Goal: Task Accomplishment & Management: Use online tool/utility

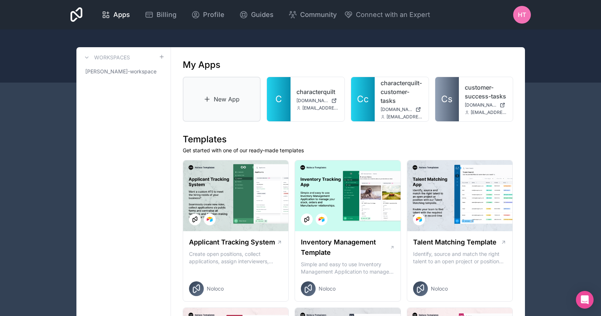
click at [232, 100] on link "New App" at bounding box center [222, 99] width 78 height 45
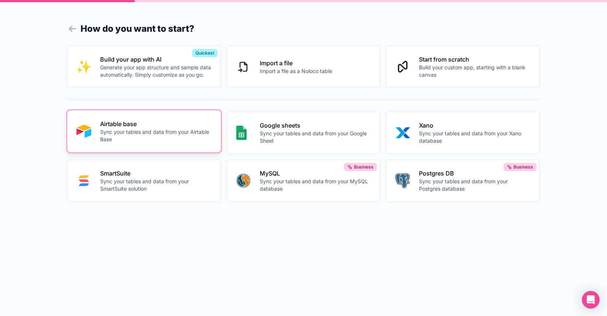
click at [160, 134] on p "Sync your tables and data from your Airtable Base" at bounding box center [156, 135] width 112 height 15
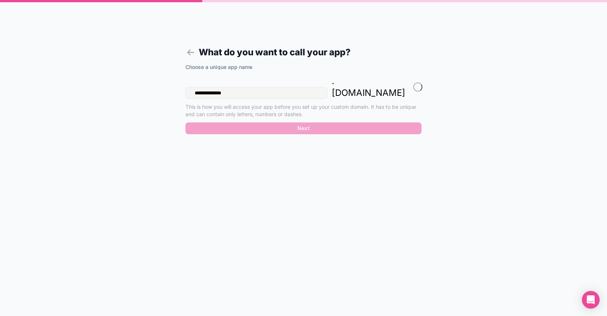
type input "**********"
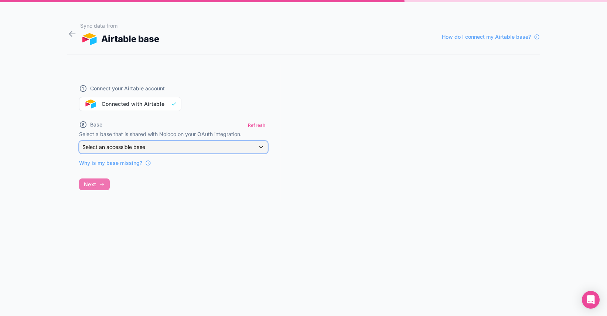
click at [123, 149] on span "Select an accessible base" at bounding box center [113, 147] width 63 height 6
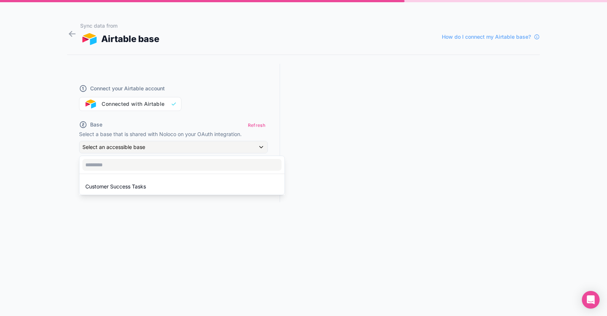
click at [67, 161] on div at bounding box center [303, 158] width 607 height 316
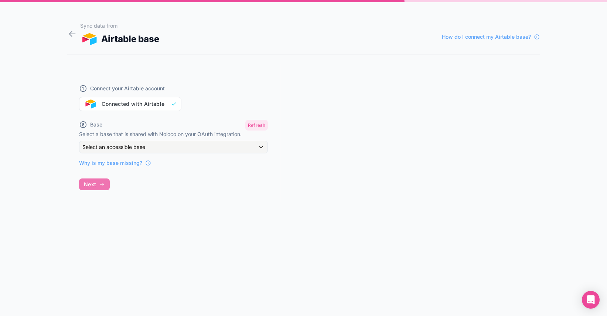
click at [259, 125] on button "Refresh" at bounding box center [256, 125] width 23 height 11
click at [170, 148] on div "Select an accessible base" at bounding box center [173, 147] width 188 height 12
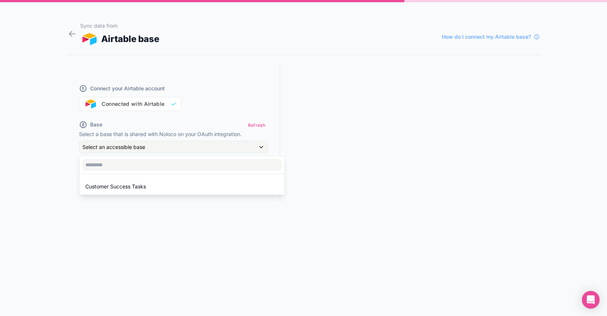
click at [64, 186] on div at bounding box center [303, 158] width 607 height 316
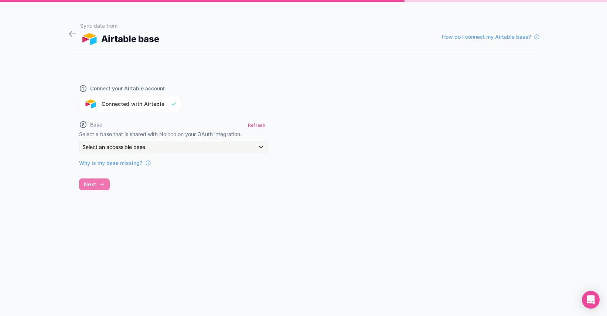
click at [139, 106] on div "Connect your Airtable account Connected with Airtable" at bounding box center [173, 93] width 189 height 35
click at [251, 126] on button "Refresh" at bounding box center [256, 125] width 23 height 11
click at [211, 149] on div "Select an accessible base" at bounding box center [173, 147] width 188 height 12
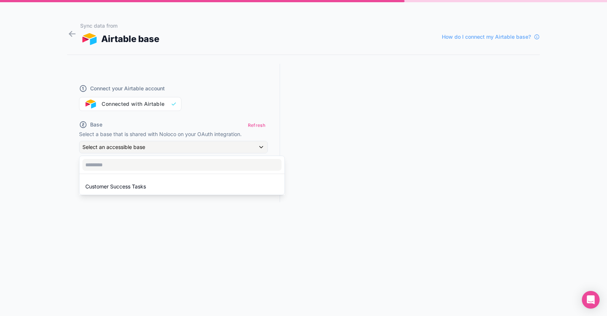
click at [157, 204] on div at bounding box center [303, 158] width 607 height 316
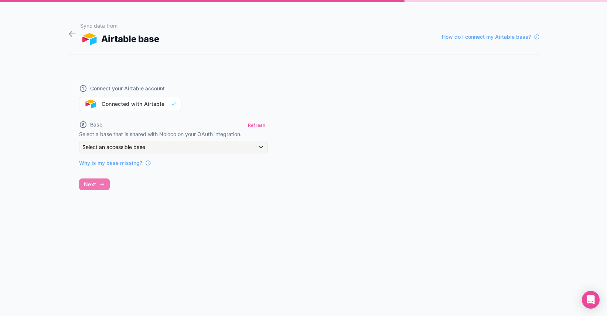
click at [134, 171] on div "Connect your Airtable account Connected with Airtable Base Refresh Select a bas…" at bounding box center [173, 140] width 213 height 152
click at [129, 160] on span "Why is my base missing?" at bounding box center [110, 163] width 63 height 7
click at [170, 144] on div "Select an accessible base" at bounding box center [173, 147] width 188 height 12
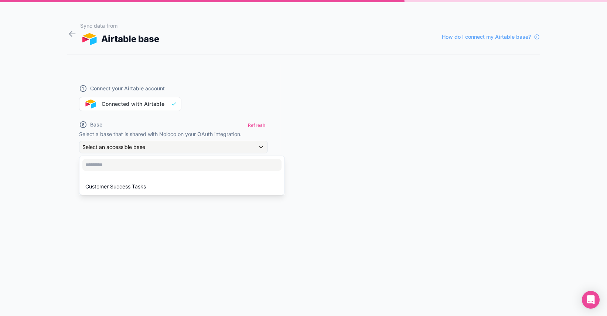
click at [133, 224] on div at bounding box center [303, 158] width 607 height 316
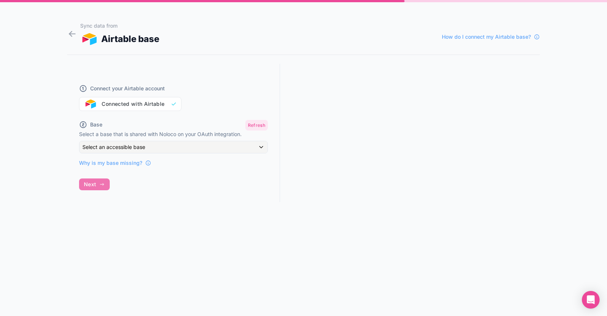
click at [265, 125] on button "Refresh" at bounding box center [256, 125] width 23 height 11
click at [72, 37] on icon at bounding box center [72, 34] width 10 height 10
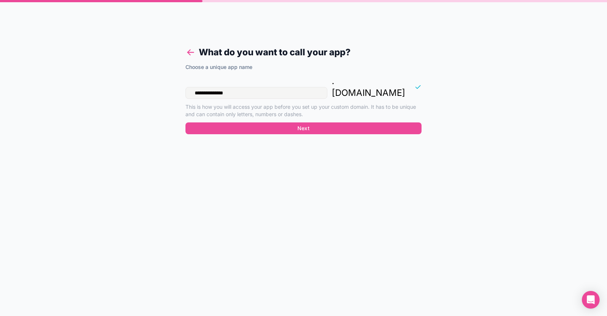
click at [192, 52] on icon at bounding box center [191, 52] width 6 height 0
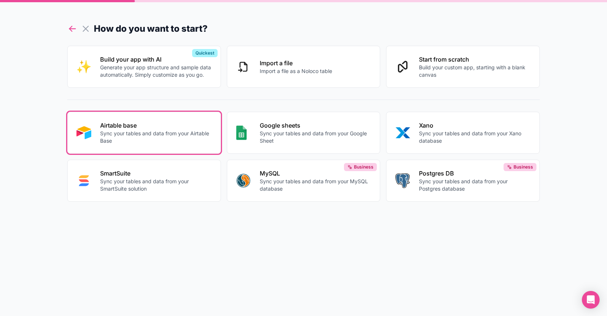
click at [71, 31] on icon at bounding box center [72, 29] width 10 height 10
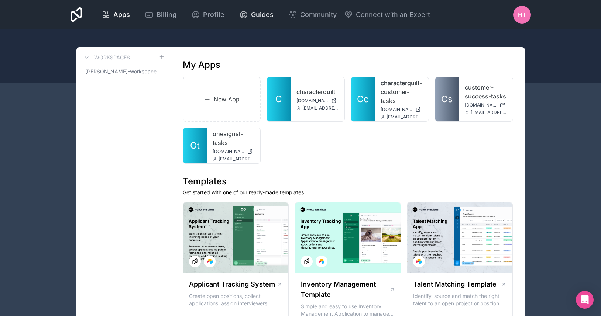
click at [258, 20] on link "Guides" at bounding box center [256, 15] width 46 height 16
click at [532, 20] on div "Apps Billing Profile Guides Community Connect with an Expert HT Billing Profile…" at bounding box center [301, 15] width 472 height 30
click at [521, 18] on span "HT" at bounding box center [522, 14] width 8 height 9
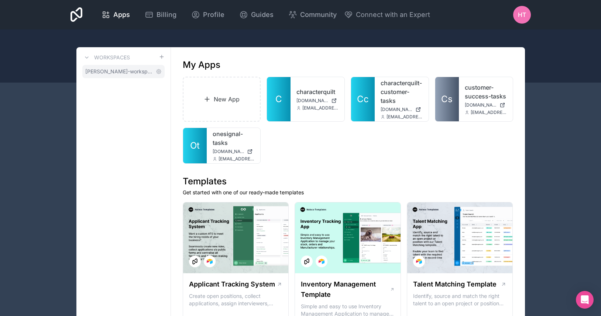
click at [102, 69] on span "[PERSON_NAME]-workspace" at bounding box center [119, 71] width 68 height 7
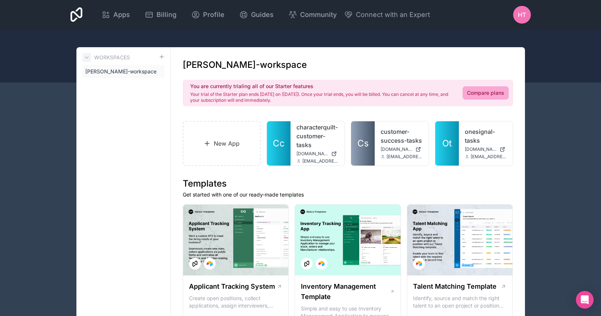
click at [87, 57] on icon at bounding box center [86, 57] width 3 height 1
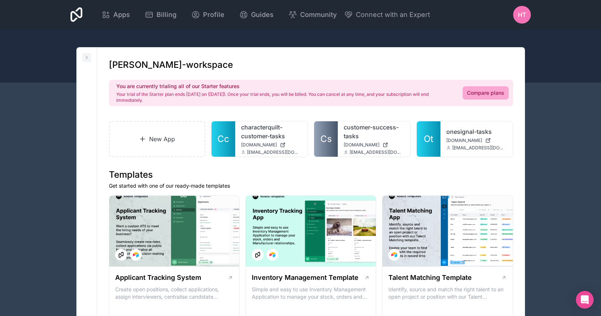
click at [87, 57] on icon at bounding box center [86, 57] width 1 height 3
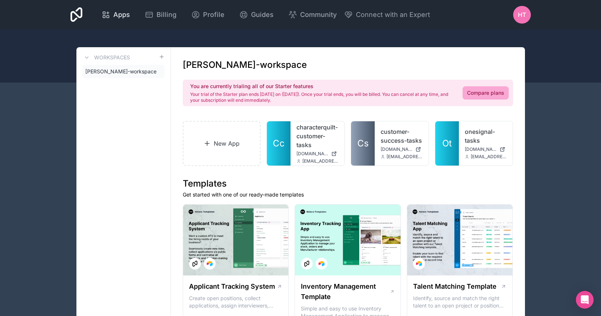
click at [119, 14] on span "Apps" at bounding box center [121, 15] width 17 height 10
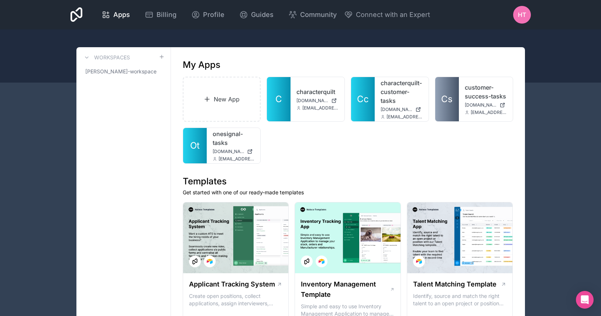
click at [80, 15] on icon at bounding box center [77, 15] width 12 height 18
click at [528, 14] on div "HT" at bounding box center [522, 15] width 18 height 18
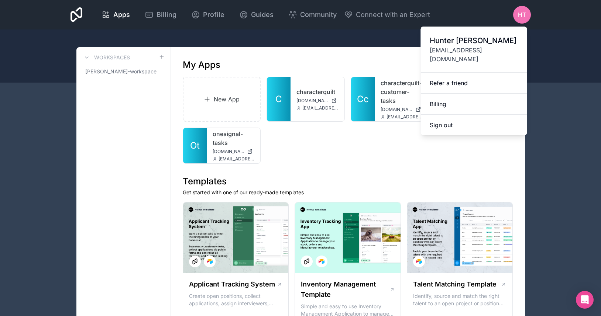
click at [544, 40] on div at bounding box center [300, 56] width 601 height 53
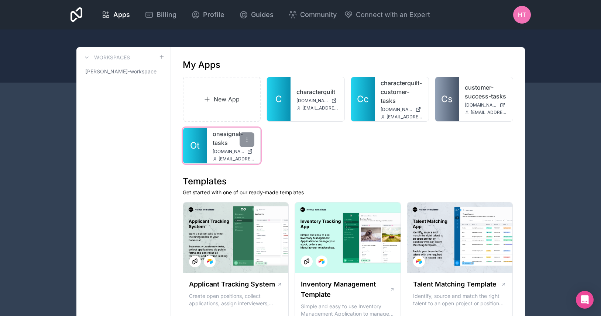
click at [215, 146] on link "onesignal-tasks" at bounding box center [234, 139] width 42 height 18
